Goal: Communication & Community: Answer question/provide support

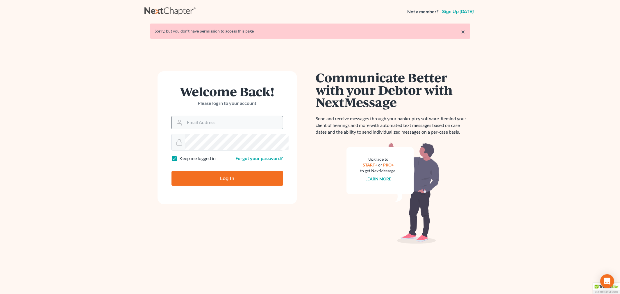
click at [249, 129] on input "Email Address" at bounding box center [234, 122] width 98 height 13
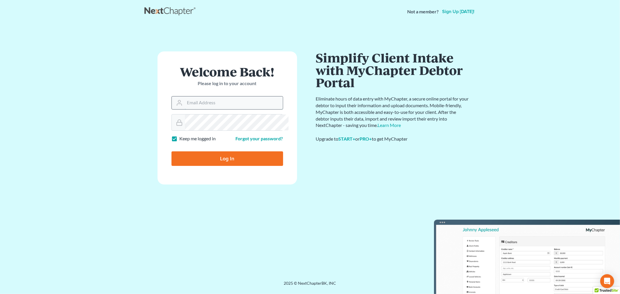
type input "[PERSON_NAME][EMAIL_ADDRESS][DOMAIN_NAME]"
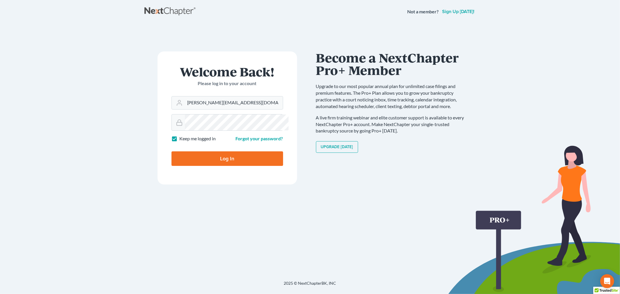
click at [246, 166] on input "Log In" at bounding box center [228, 159] width 112 height 15
type input "Thinking..."
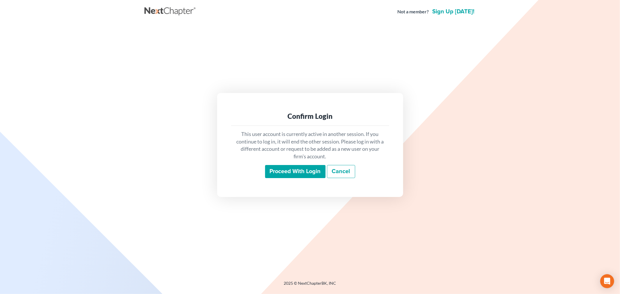
click at [281, 172] on input "Proceed with login" at bounding box center [295, 171] width 60 height 13
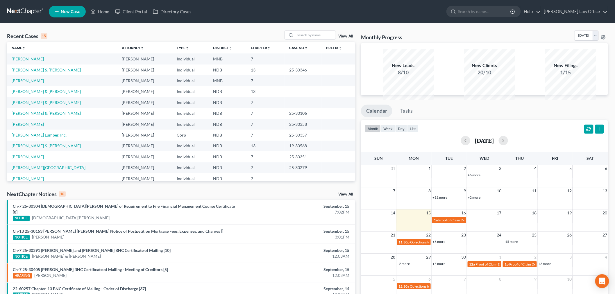
click at [61, 72] on link "[PERSON_NAME] & [PERSON_NAME]" at bounding box center [46, 69] width 69 height 5
select select "6"
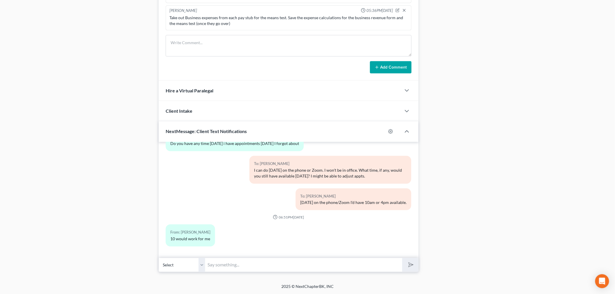
scroll to position [679, 0]
click at [298, 258] on input "text" at bounding box center [303, 265] width 197 height 14
type input "10am [DATE], on the phone?"
click at [403, 258] on button "submit" at bounding box center [411, 265] width 16 height 14
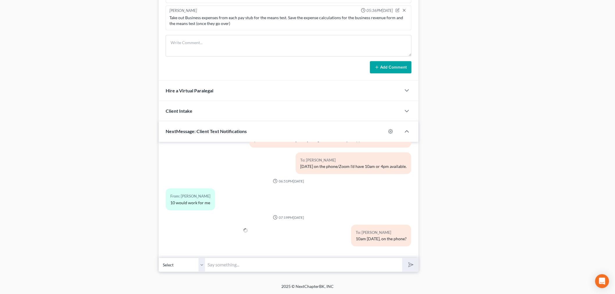
scroll to position [4578, 0]
